Goal: Information Seeking & Learning: Compare options

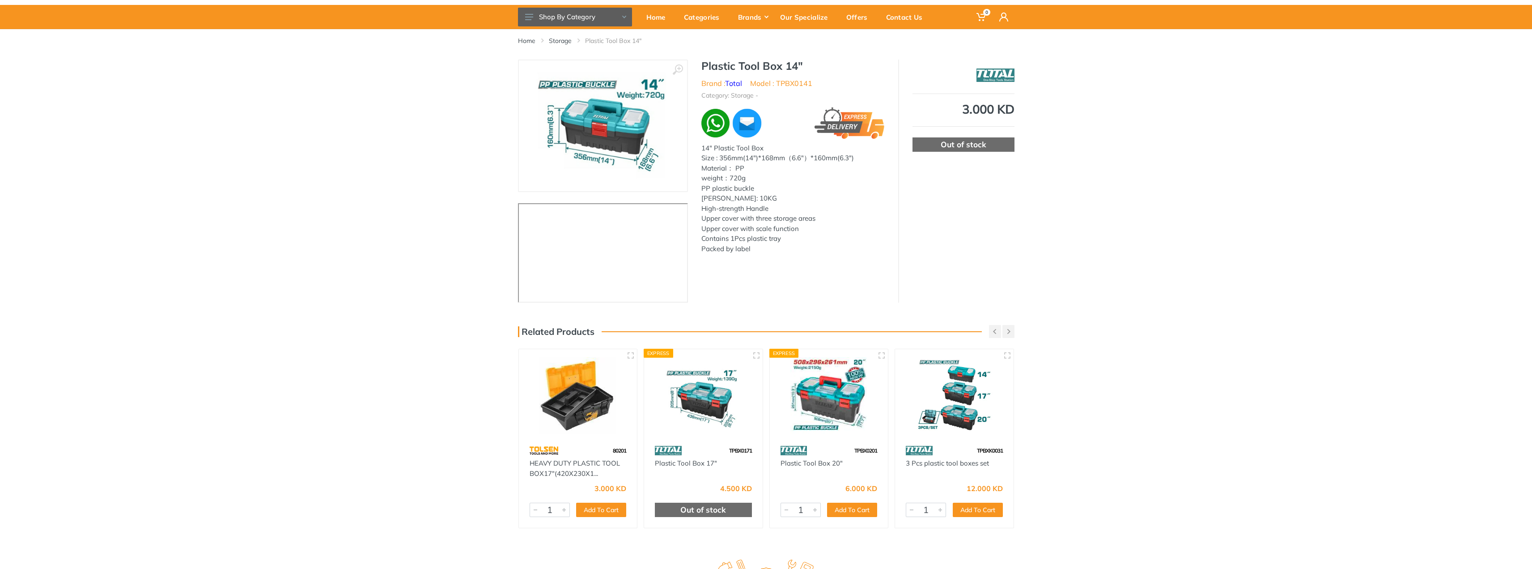
scroll to position [45, 0]
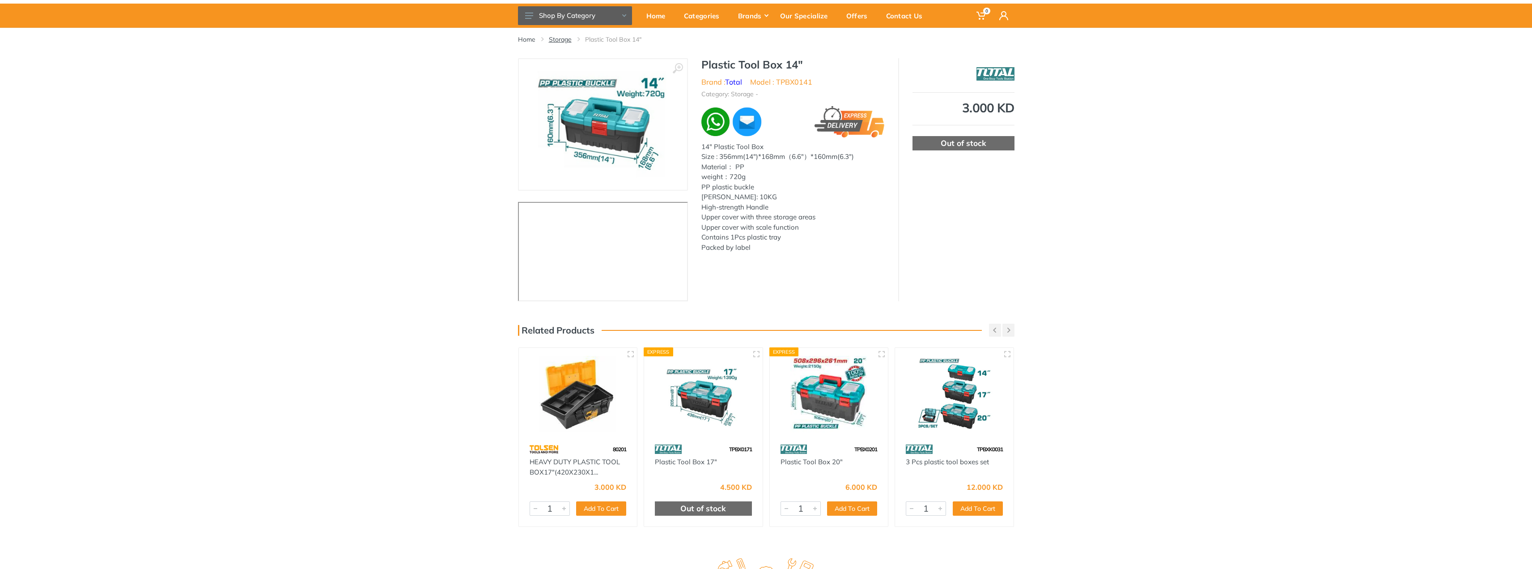
click at [564, 40] on link "Storage" at bounding box center [560, 39] width 23 height 9
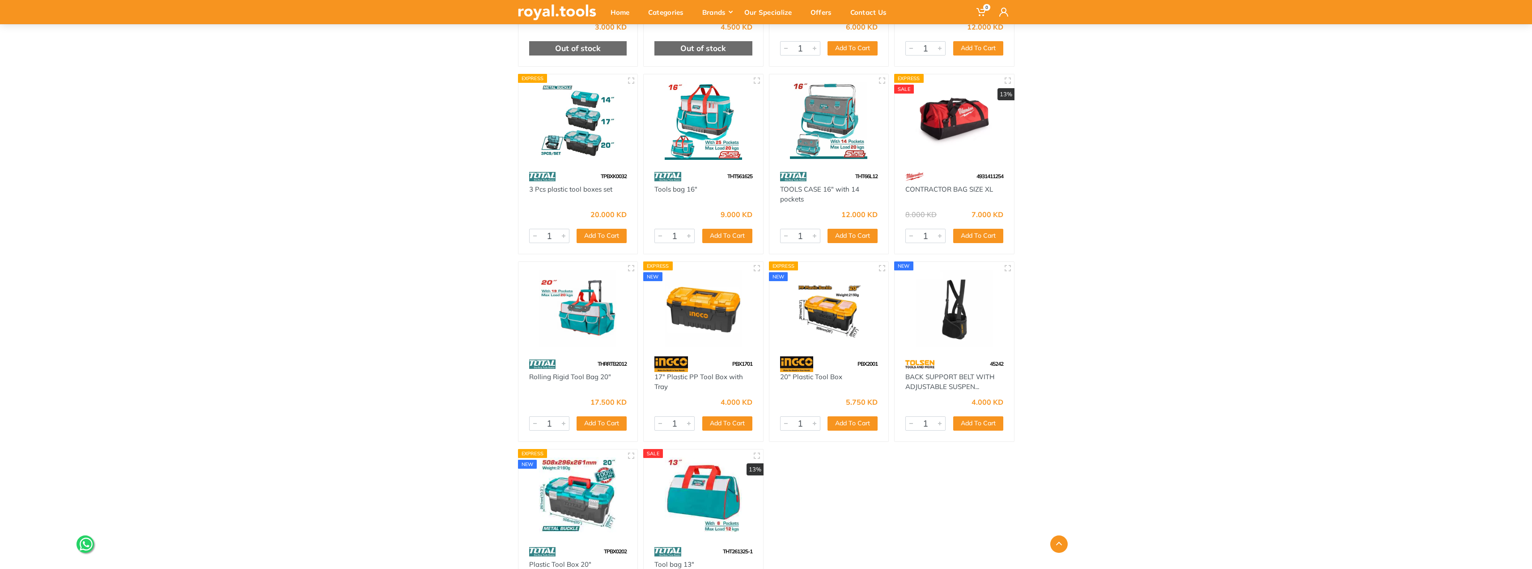
scroll to position [1610, 0]
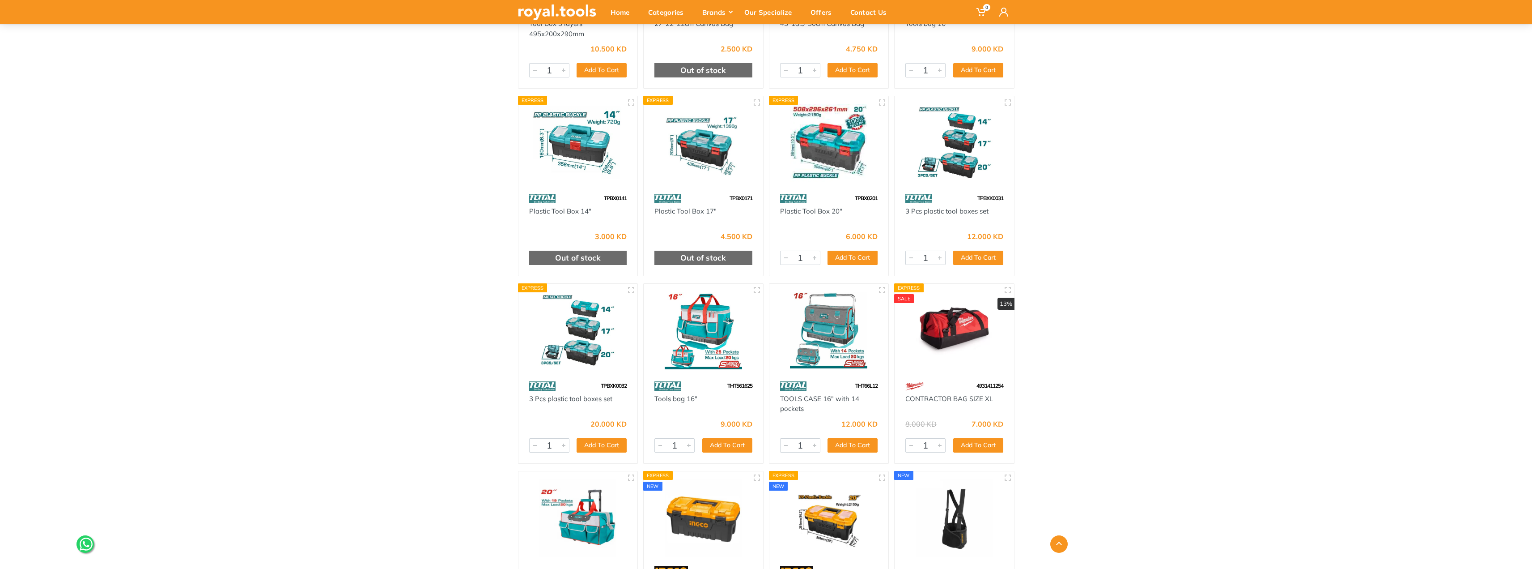
scroll to position [1342, 0]
